Goal: Task Accomplishment & Management: Use online tool/utility

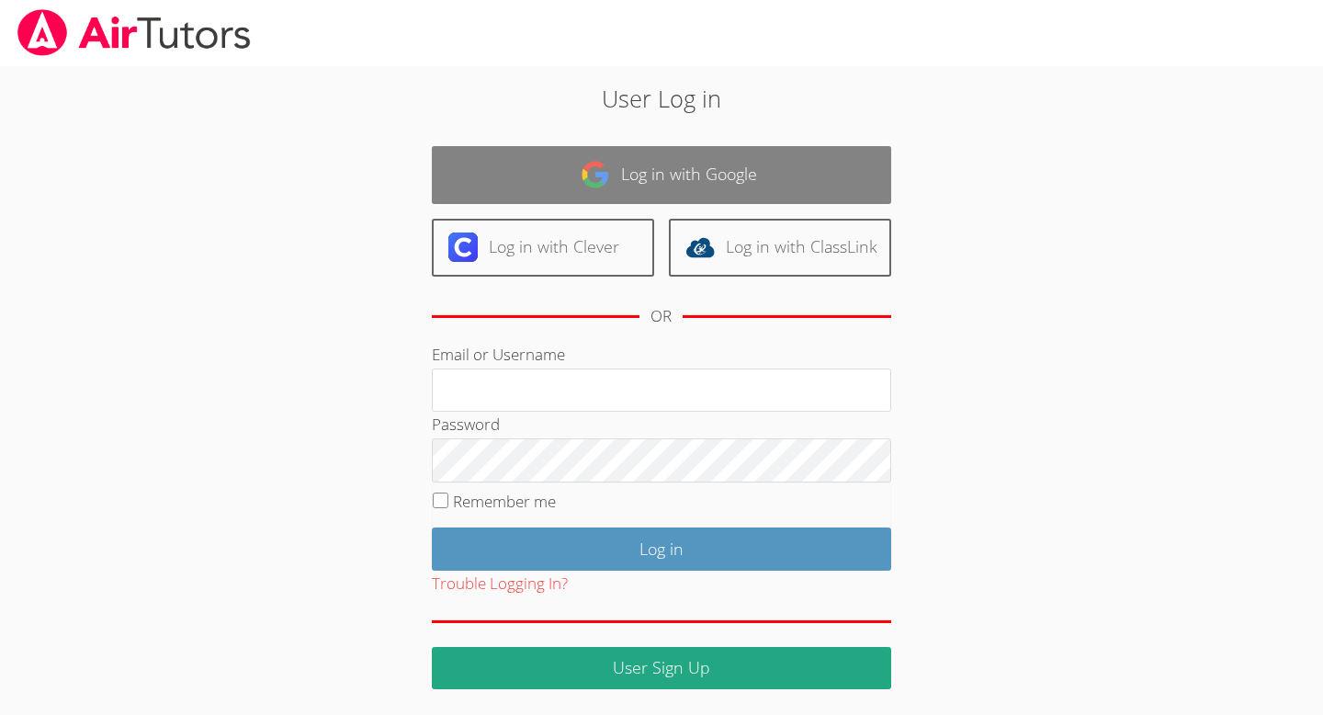
click at [615, 170] on link "Log in with Google" at bounding box center [661, 175] width 459 height 58
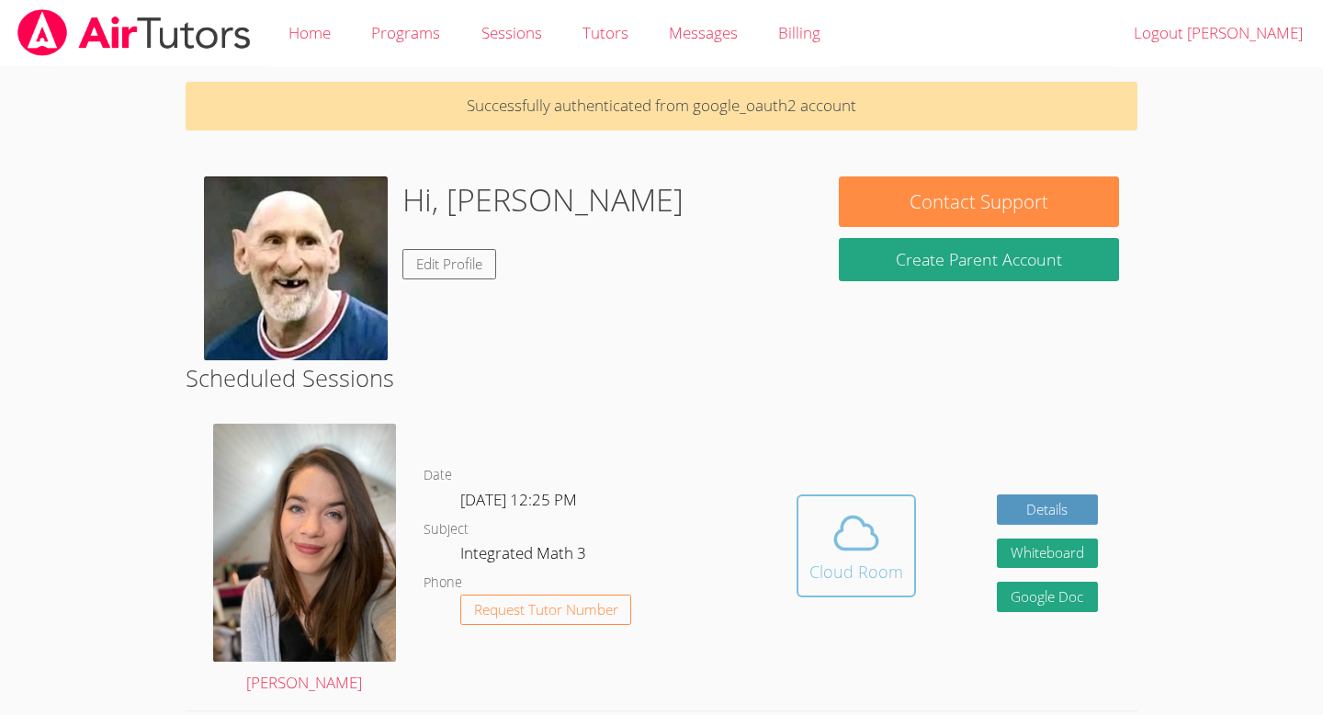
click at [857, 584] on button "Cloud Room" at bounding box center [856, 545] width 119 height 103
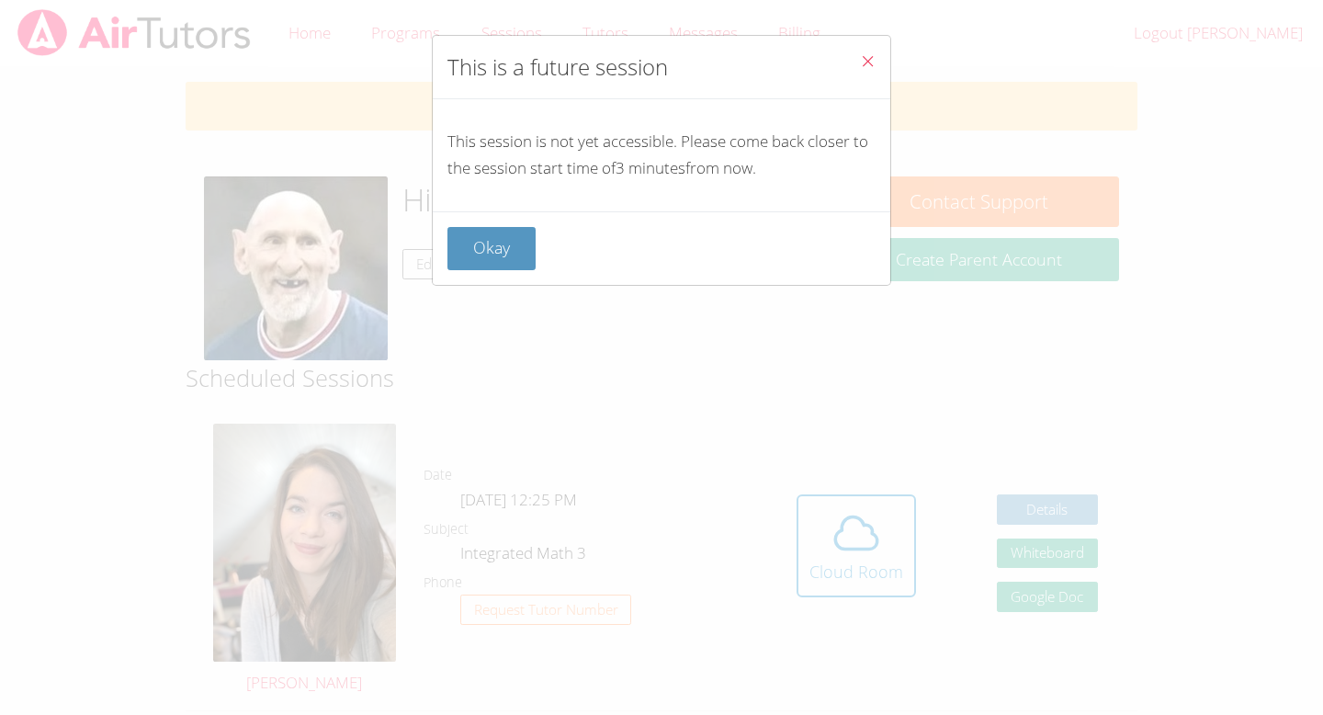
click at [738, 373] on div "This is a future session This session is not yet accessible. Please come back c…" at bounding box center [661, 357] width 1323 height 715
click at [505, 257] on button "Okay" at bounding box center [492, 248] width 88 height 43
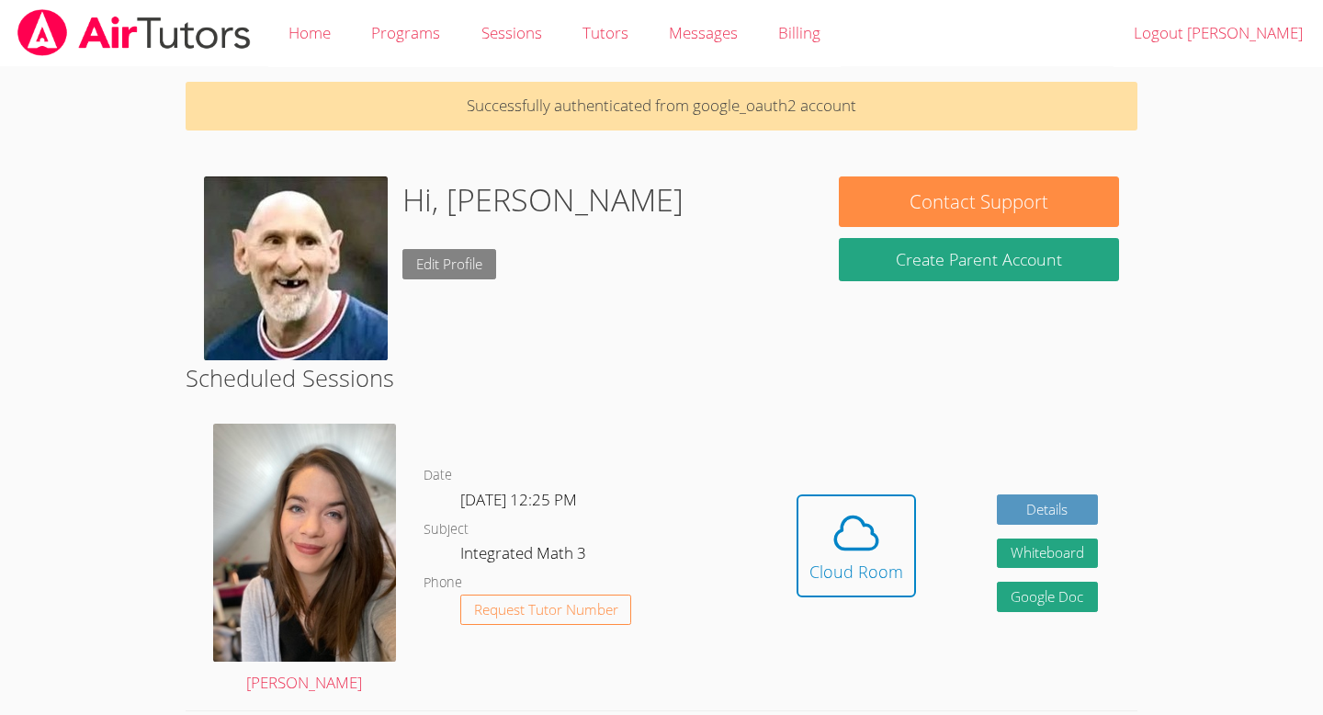
click at [487, 256] on link "Edit Profile" at bounding box center [450, 264] width 94 height 30
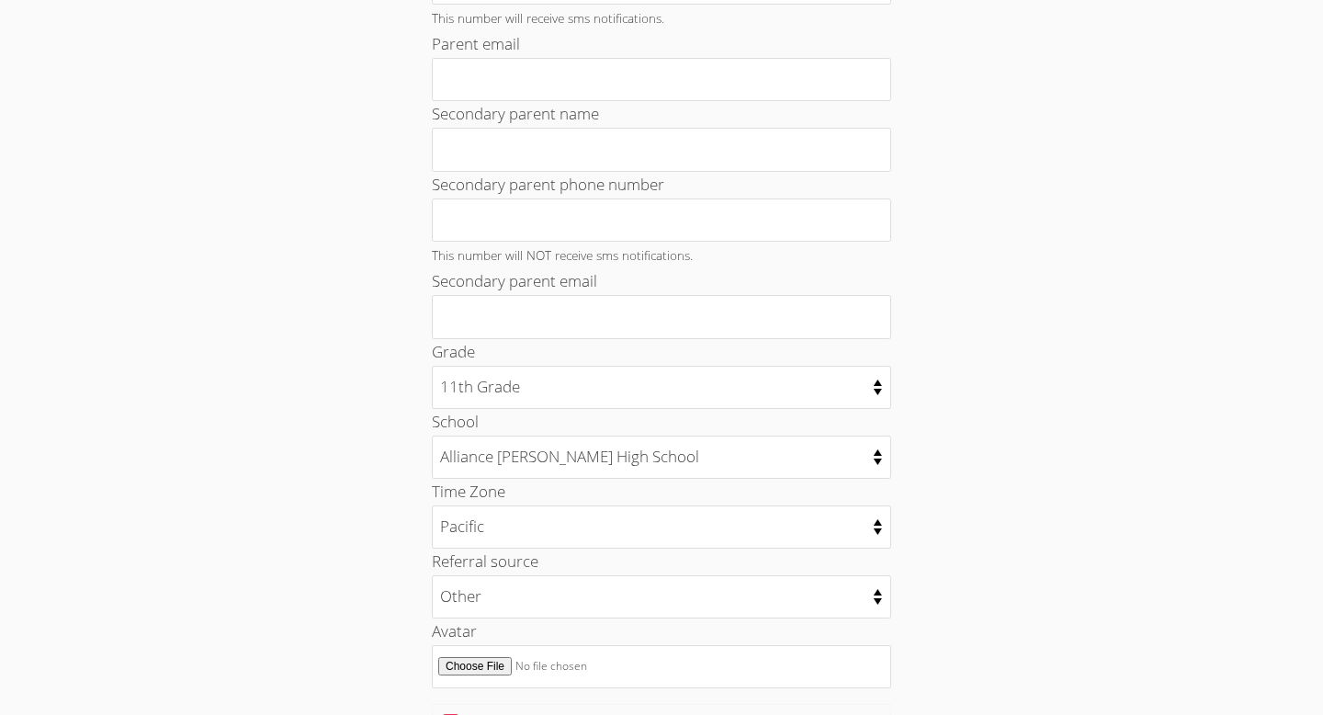
scroll to position [130, 0]
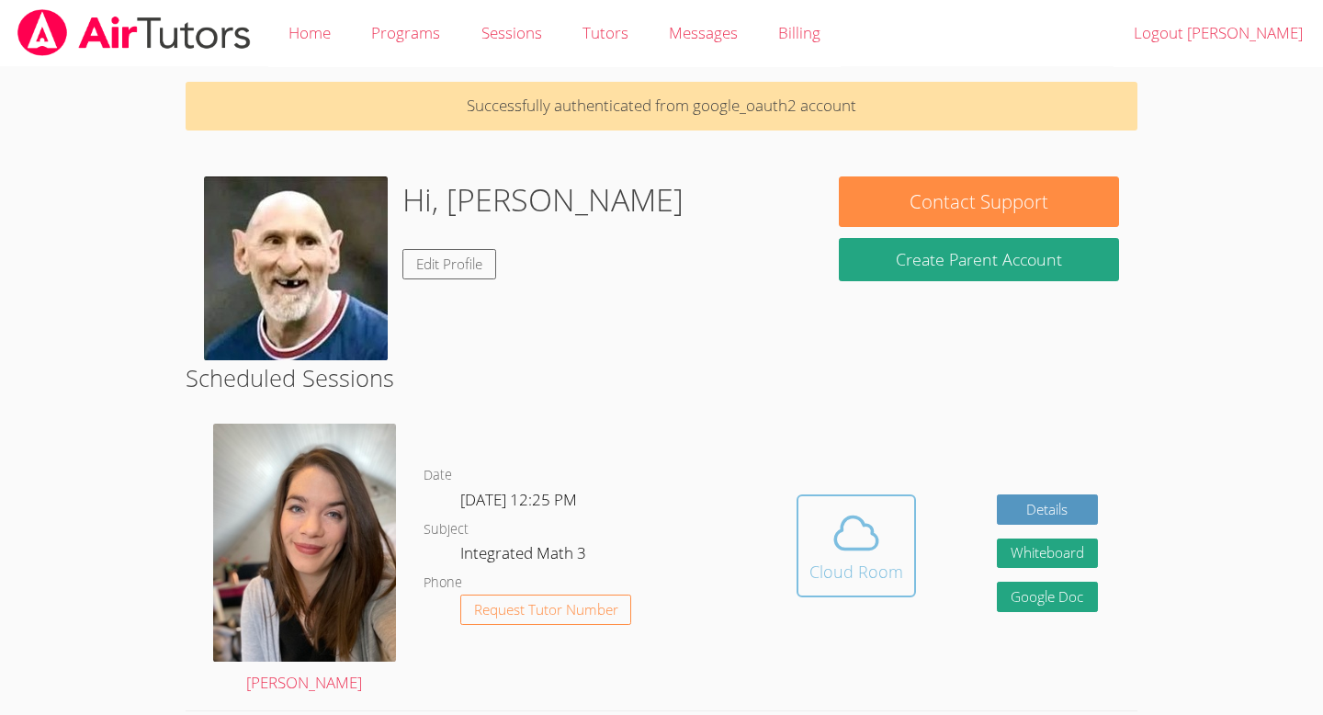
click at [834, 516] on icon at bounding box center [856, 532] width 51 height 51
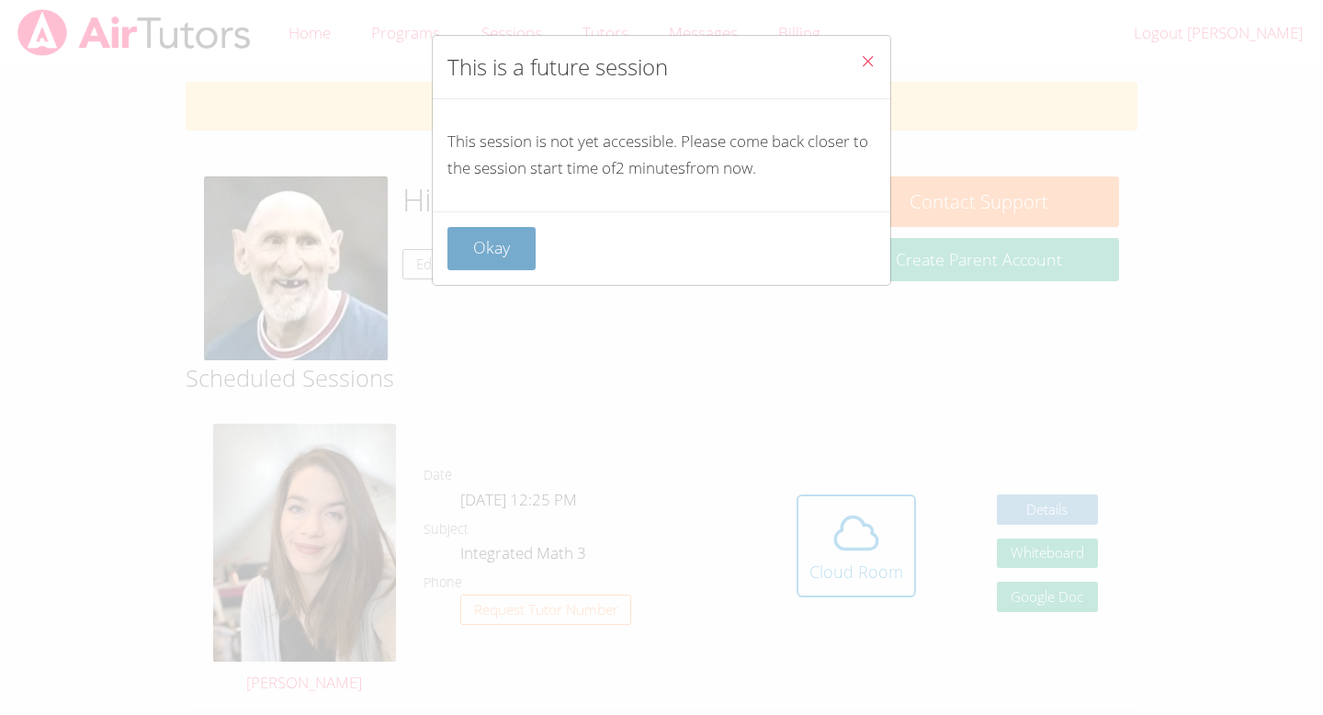
click at [473, 230] on button "Okay" at bounding box center [492, 248] width 88 height 43
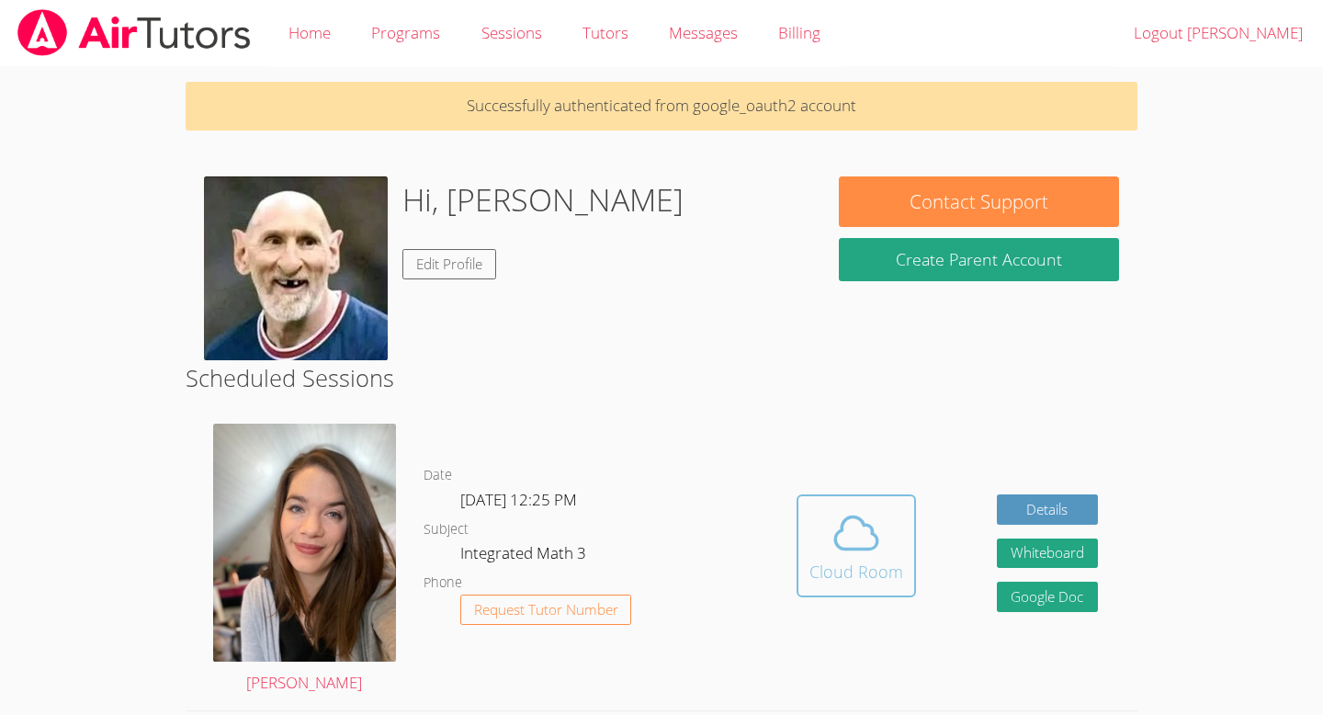
click at [890, 575] on div "Cloud Room" at bounding box center [857, 572] width 94 height 26
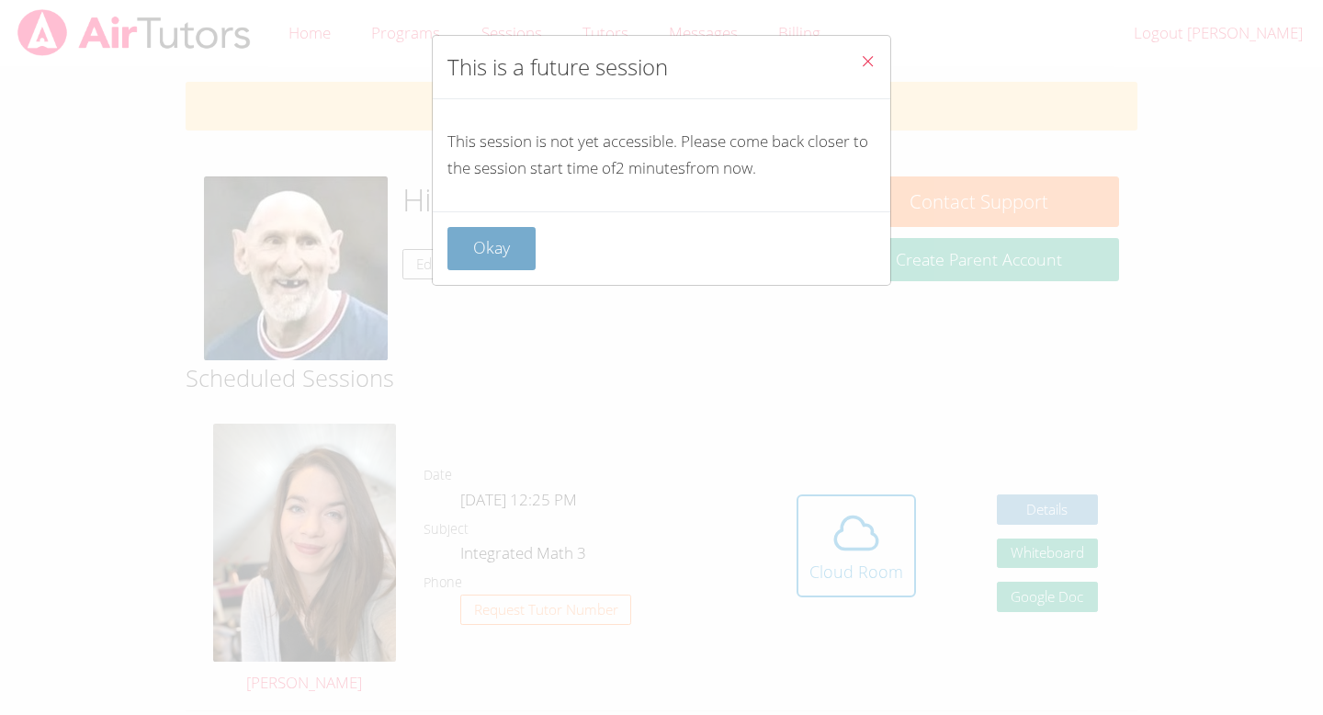
click at [505, 265] on button "Okay" at bounding box center [492, 248] width 88 height 43
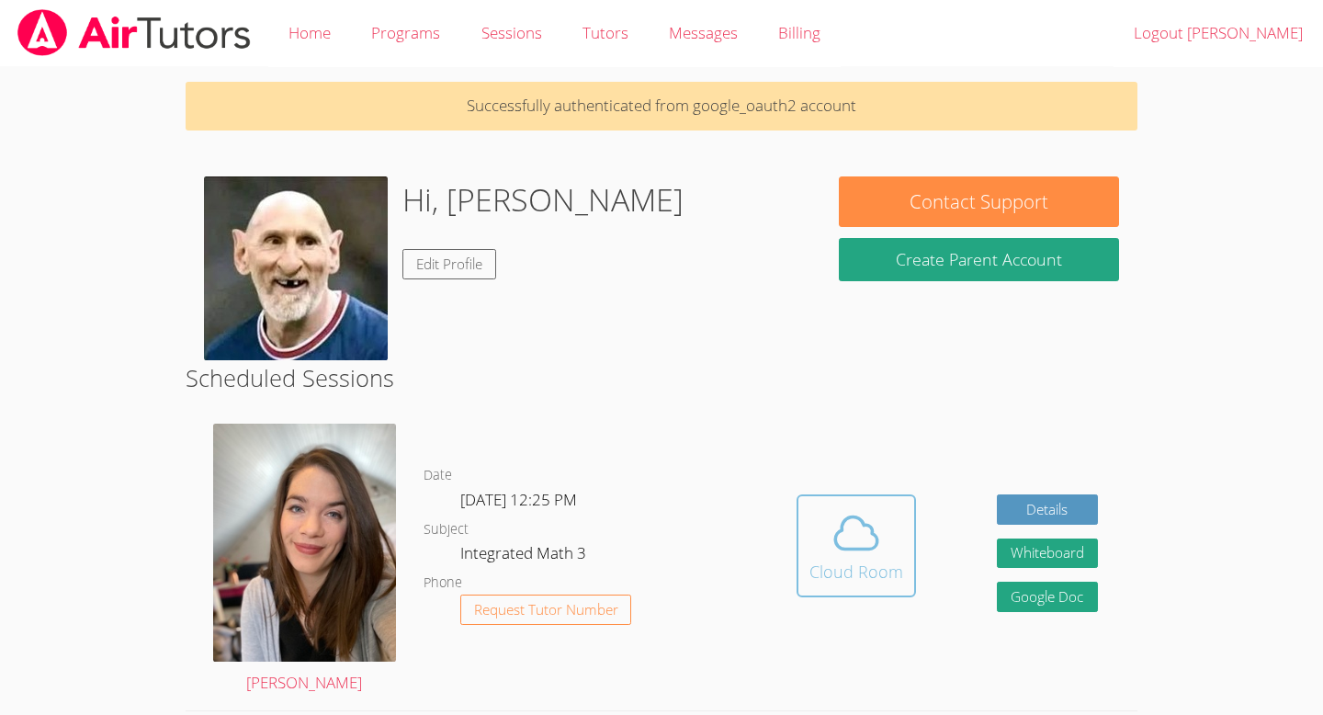
click at [847, 541] on icon at bounding box center [856, 532] width 51 height 51
click at [847, 525] on icon at bounding box center [856, 532] width 51 height 51
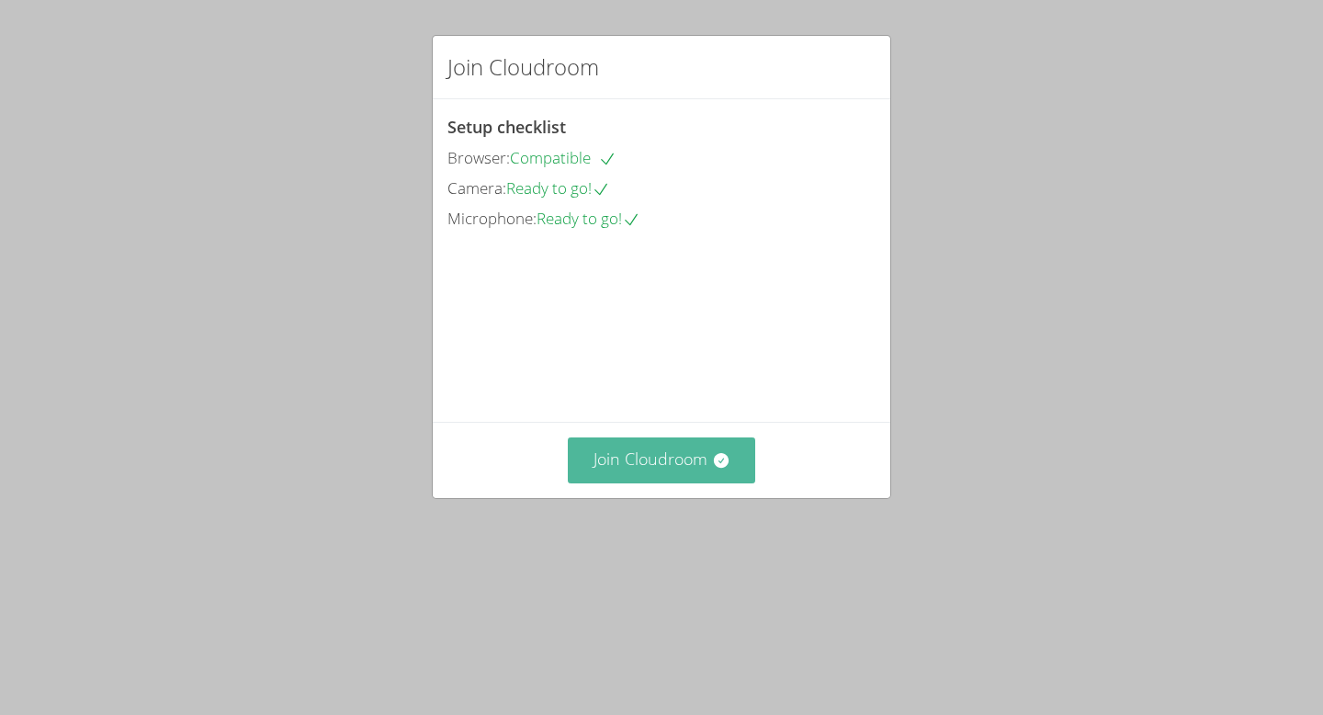
click at [686, 482] on button "Join Cloudroom" at bounding box center [662, 459] width 188 height 45
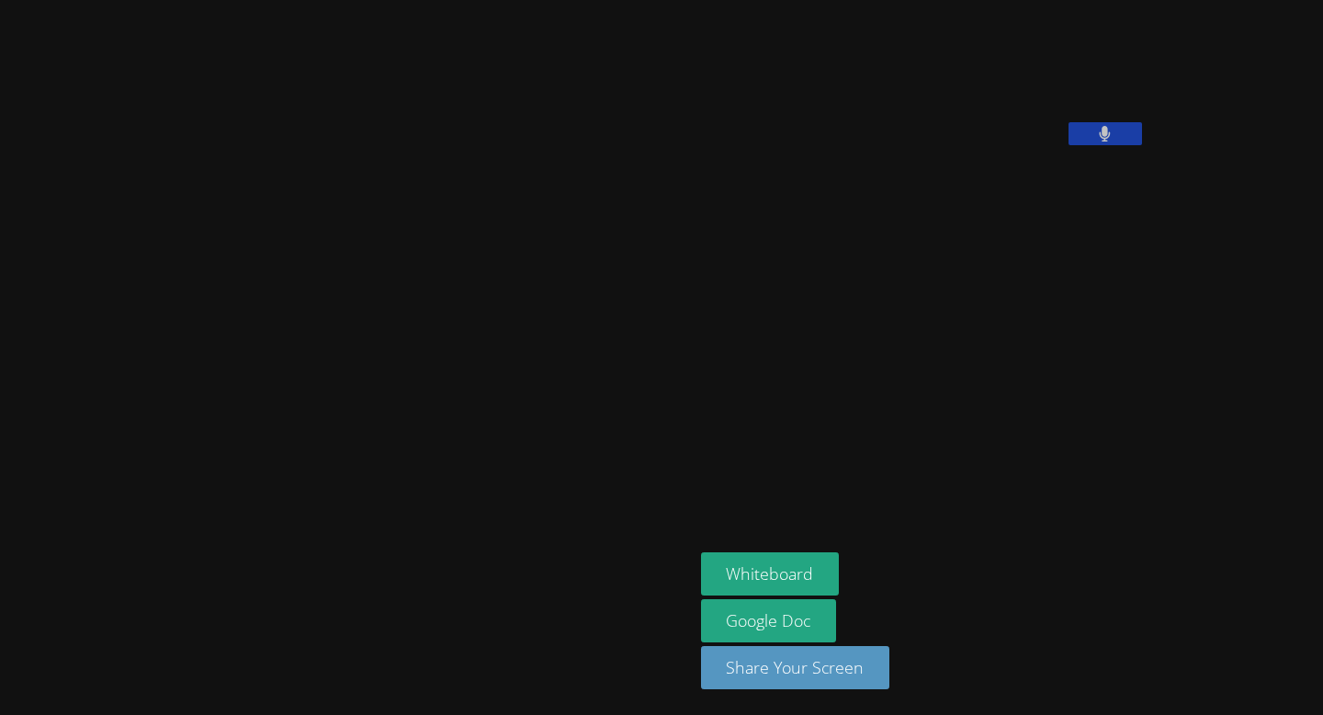
click at [1100, 142] on icon at bounding box center [1105, 134] width 11 height 16
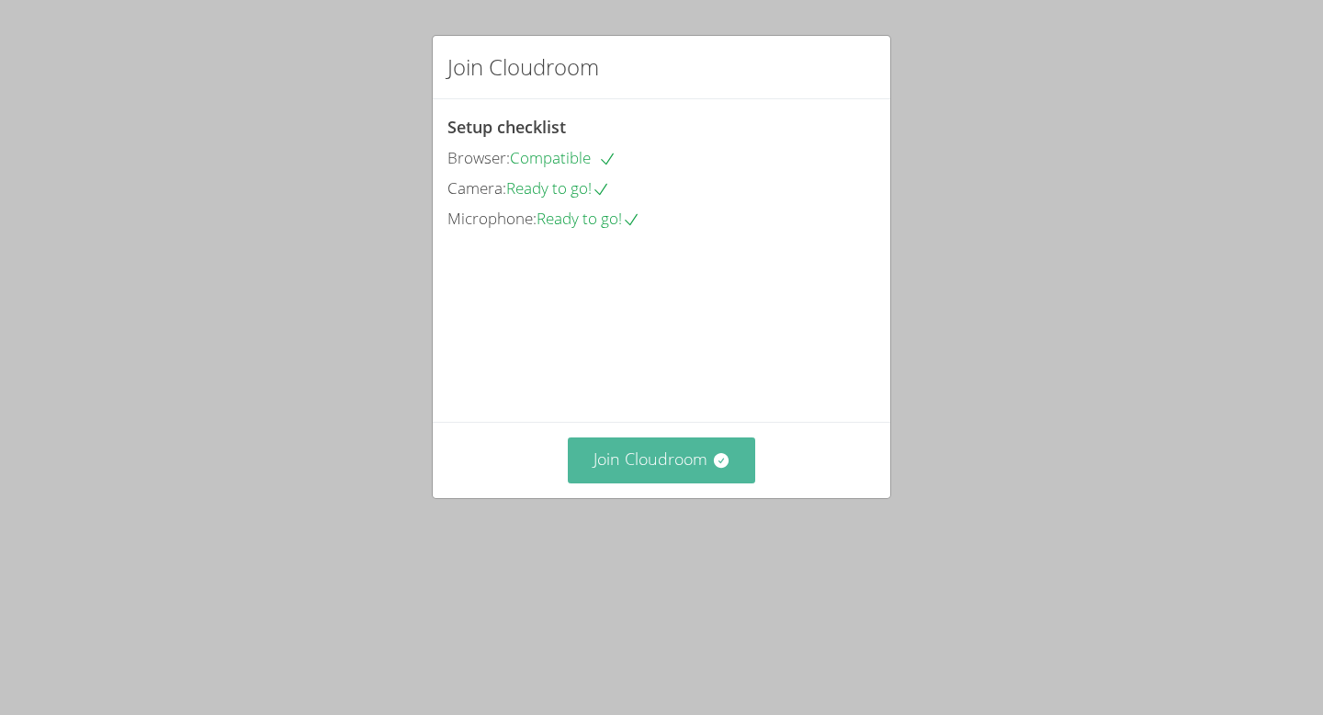
click at [710, 482] on button "Join Cloudroom" at bounding box center [662, 459] width 188 height 45
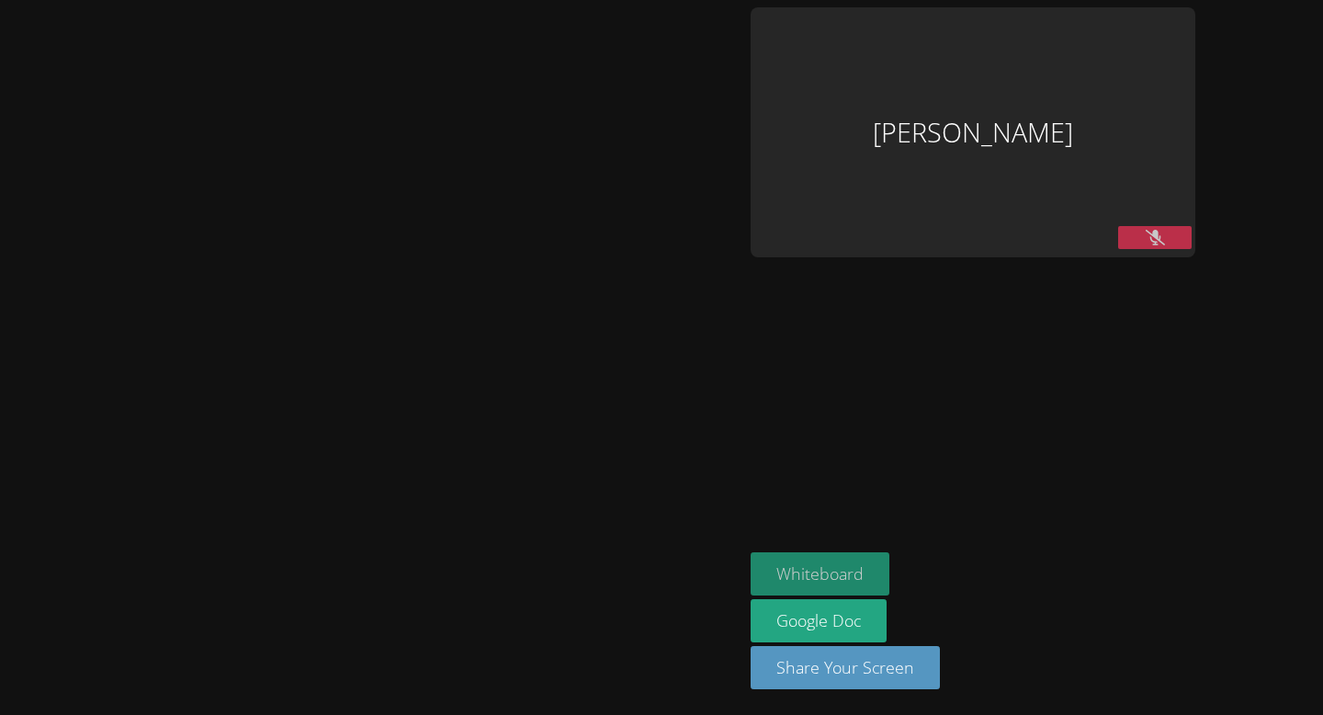
click at [832, 561] on div "Whiteboard Google Doc Share Your Screen" at bounding box center [973, 628] width 445 height 152
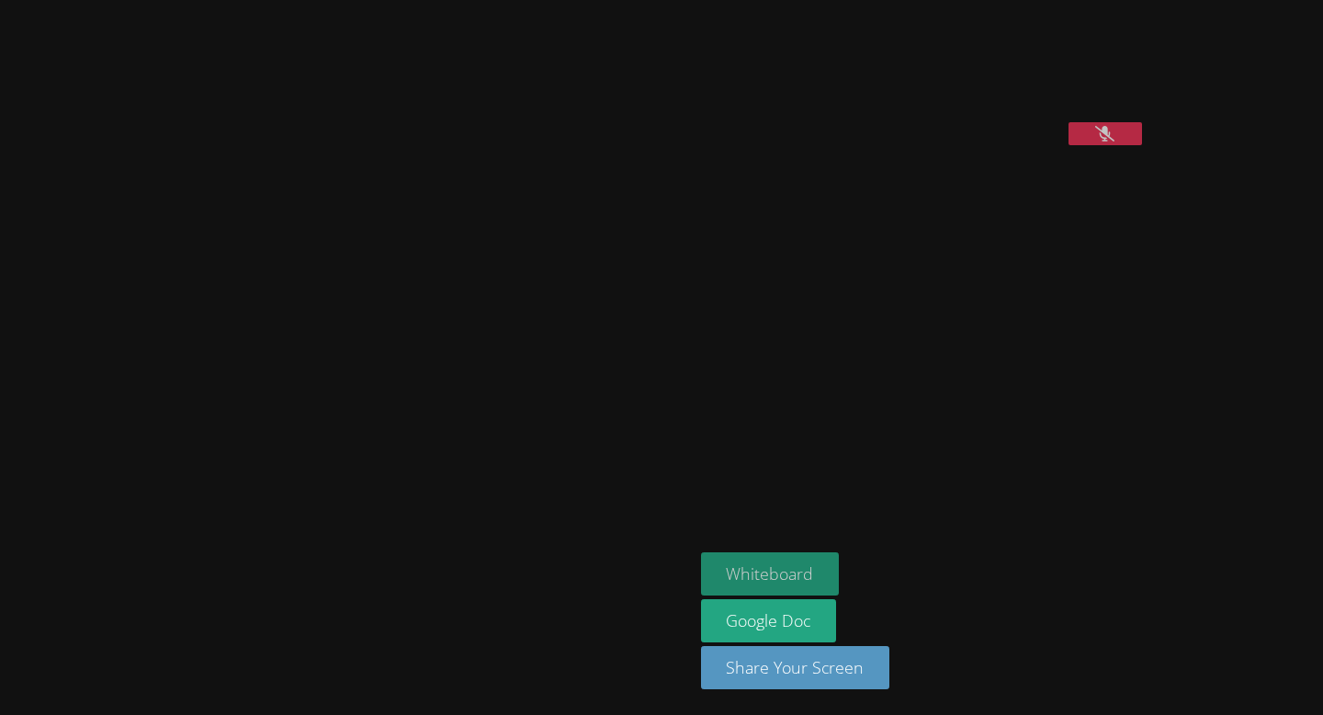
click at [701, 586] on button "Whiteboard" at bounding box center [770, 573] width 139 height 43
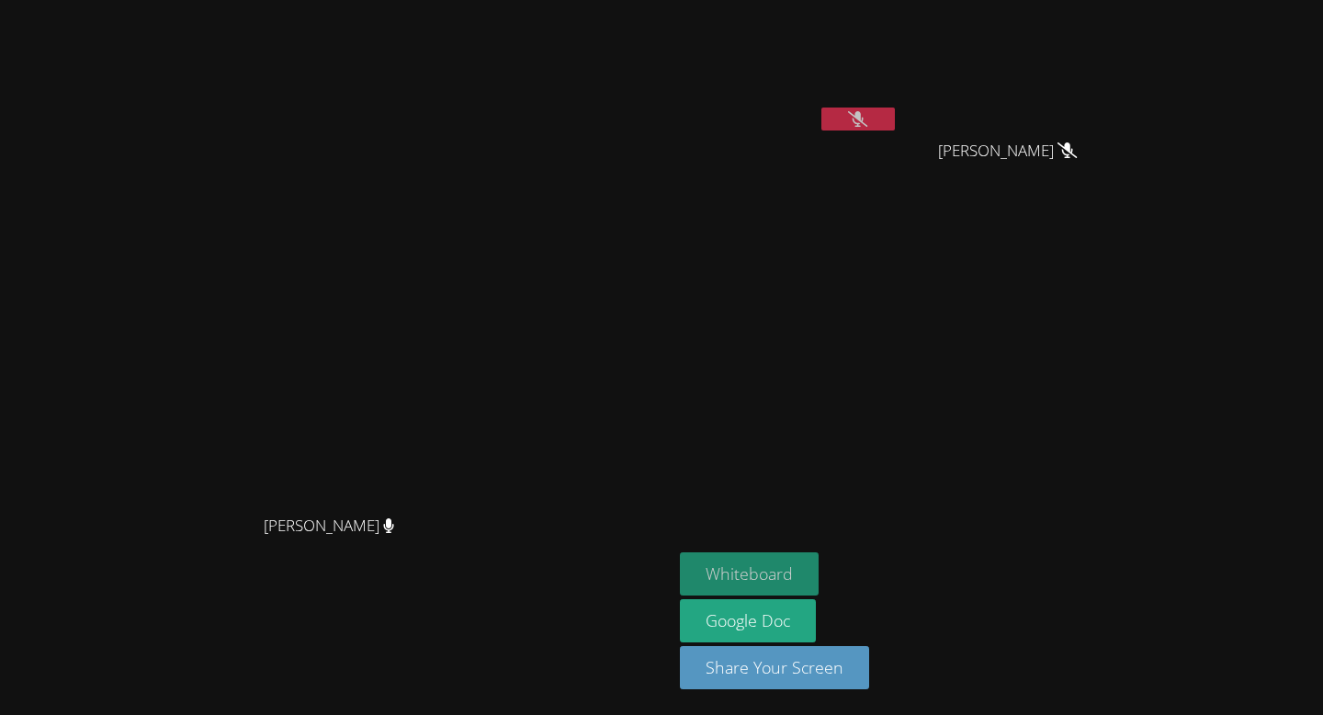
click at [819, 565] on button "Whiteboard" at bounding box center [749, 573] width 139 height 43
